Goal: Task Accomplishment & Management: Use online tool/utility

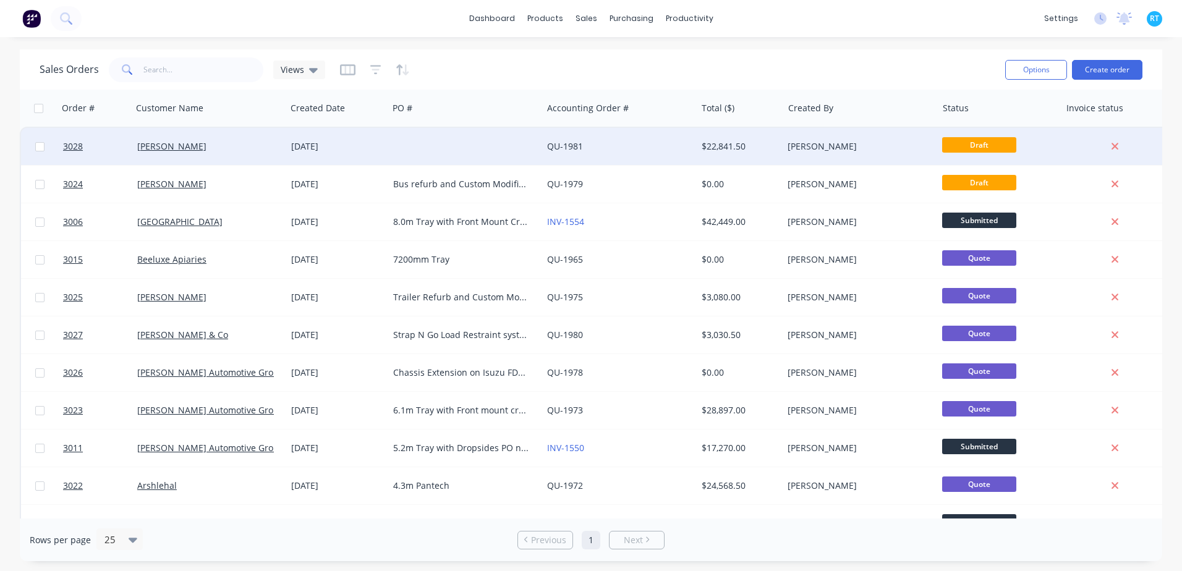
click at [216, 144] on div "[PERSON_NAME]" at bounding box center [205, 146] width 137 height 12
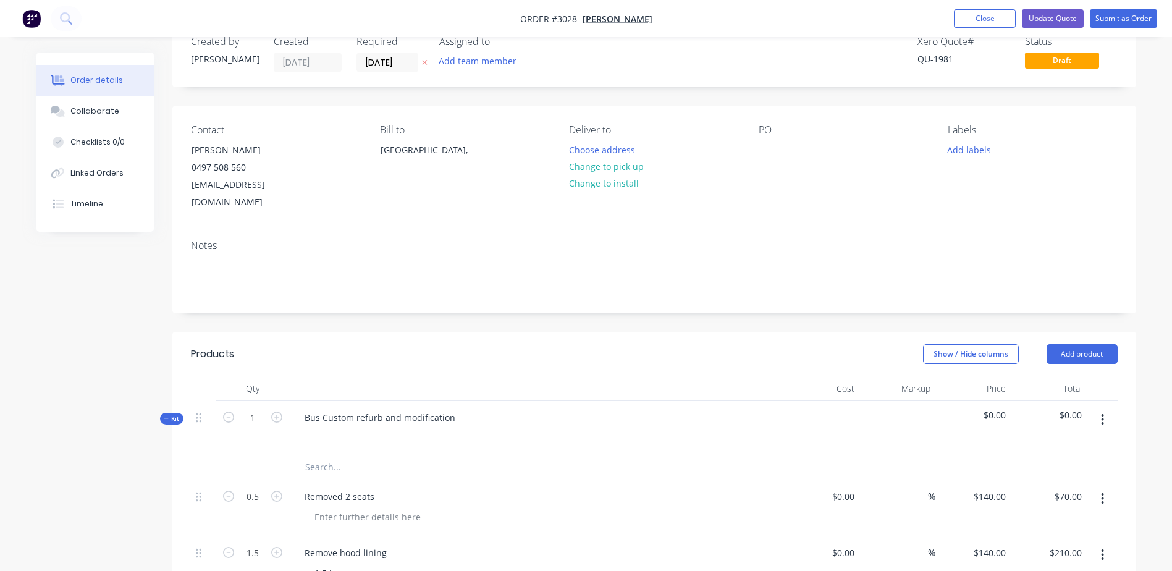
scroll to position [62, 0]
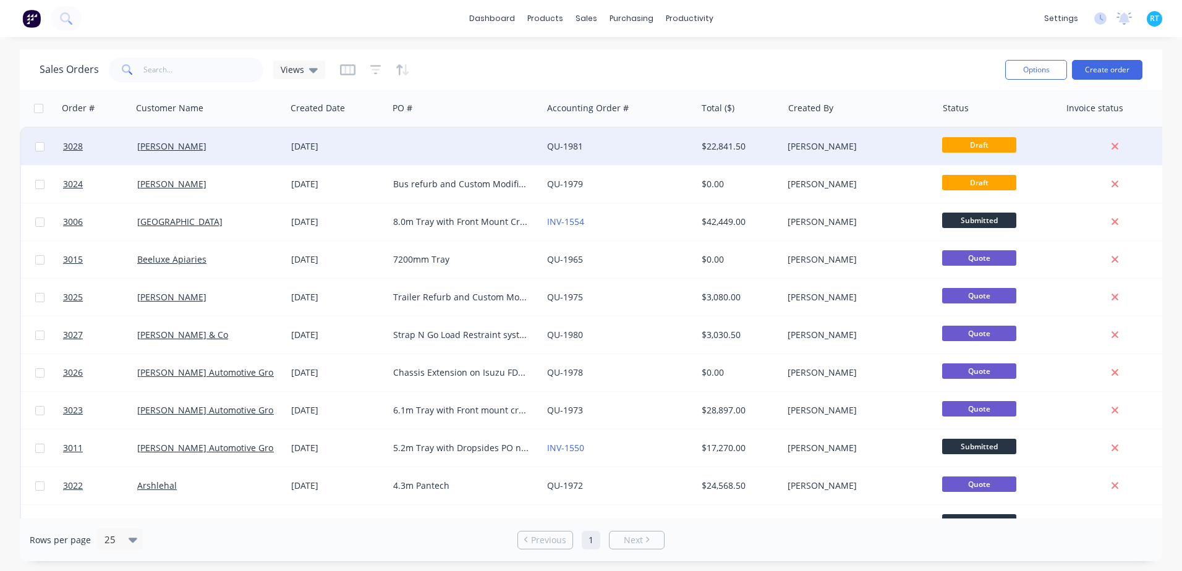
click at [206, 148] on div "[PERSON_NAME]" at bounding box center [205, 146] width 137 height 12
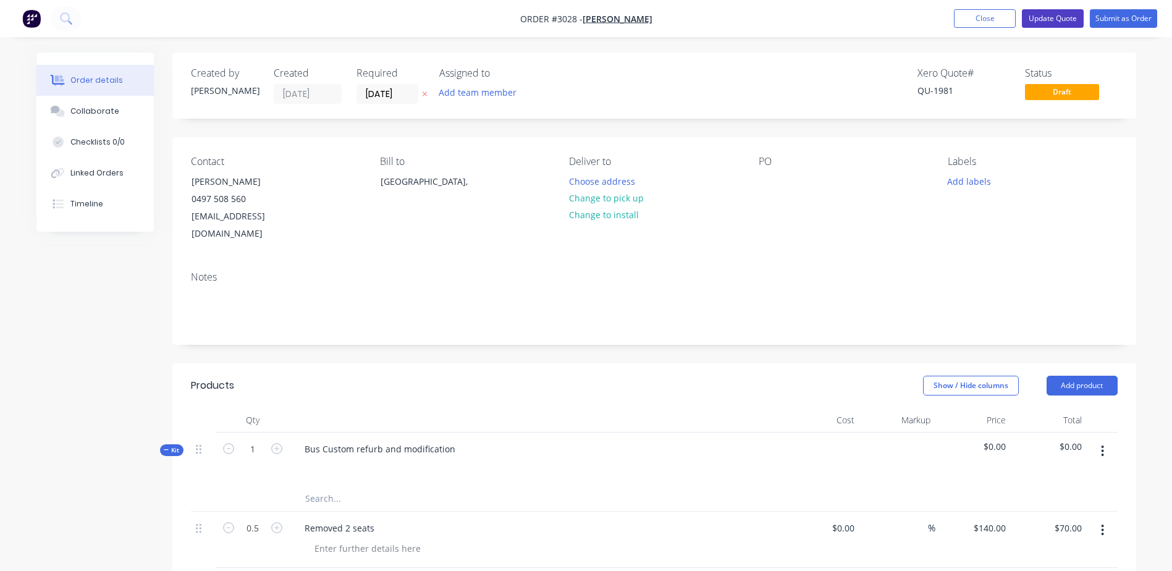
click at [1057, 11] on button "Update Quote" at bounding box center [1053, 18] width 62 height 19
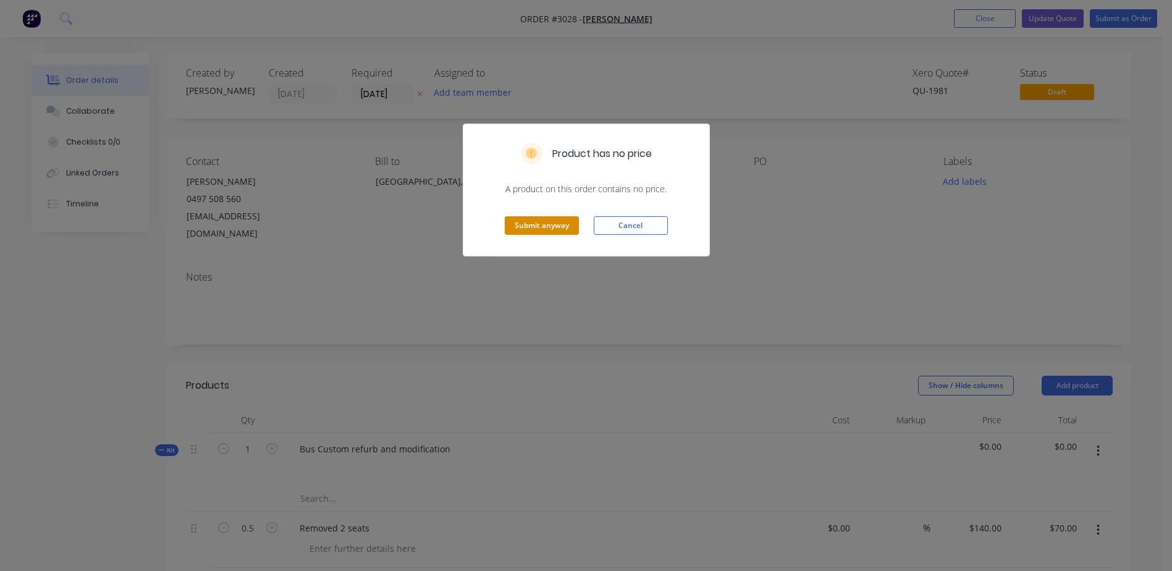
click at [559, 221] on button "Submit anyway" at bounding box center [542, 225] width 74 height 19
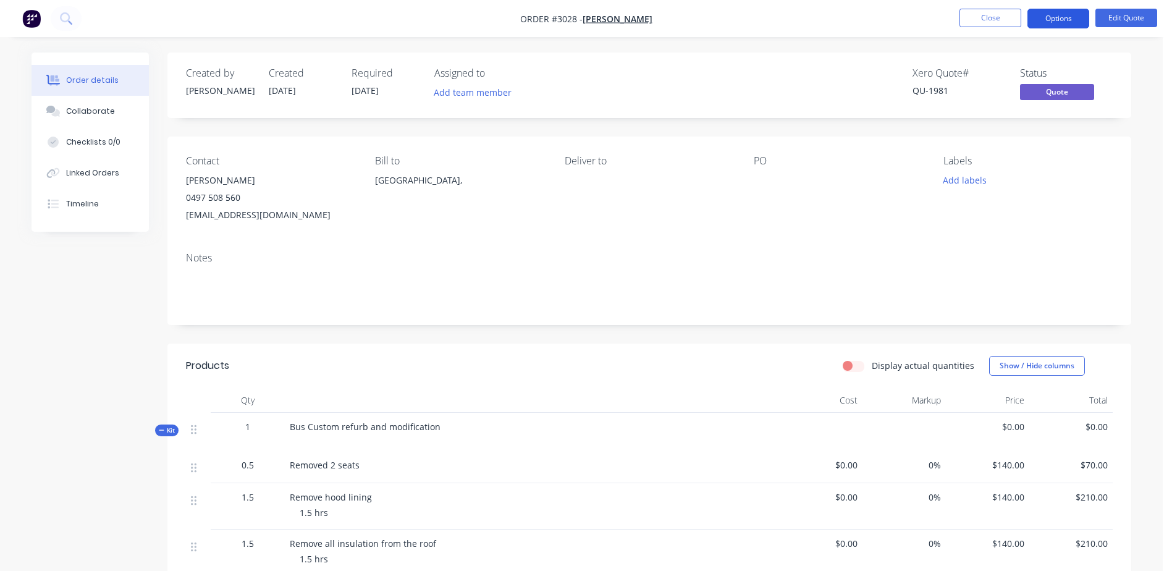
click at [1044, 23] on button "Options" at bounding box center [1059, 19] width 62 height 20
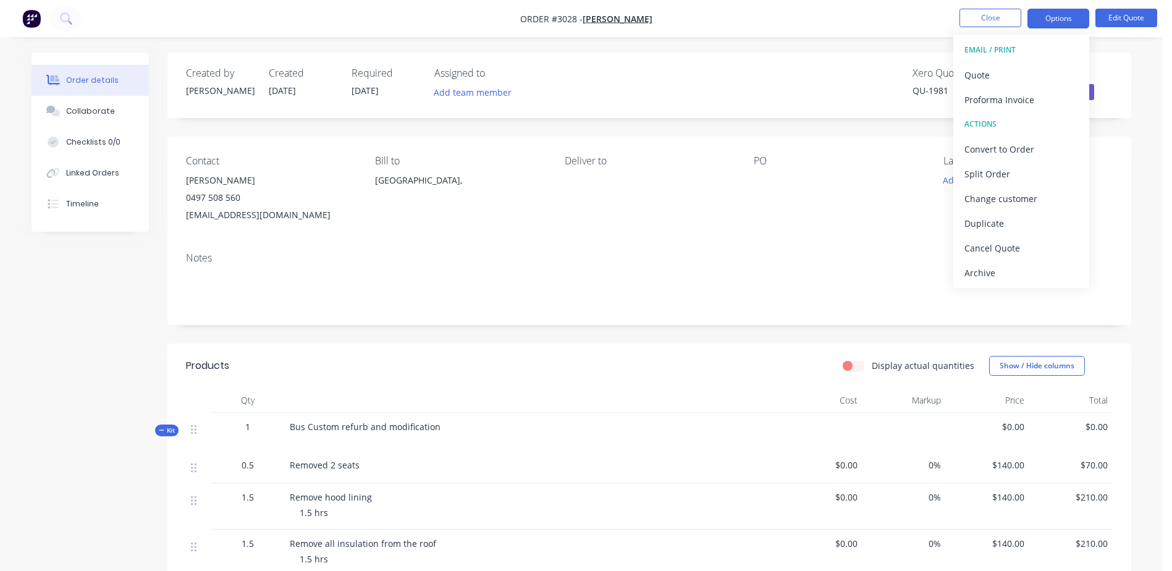
click at [765, 261] on div "Notes" at bounding box center [649, 258] width 927 height 12
